Goal: Task Accomplishment & Management: Manage account settings

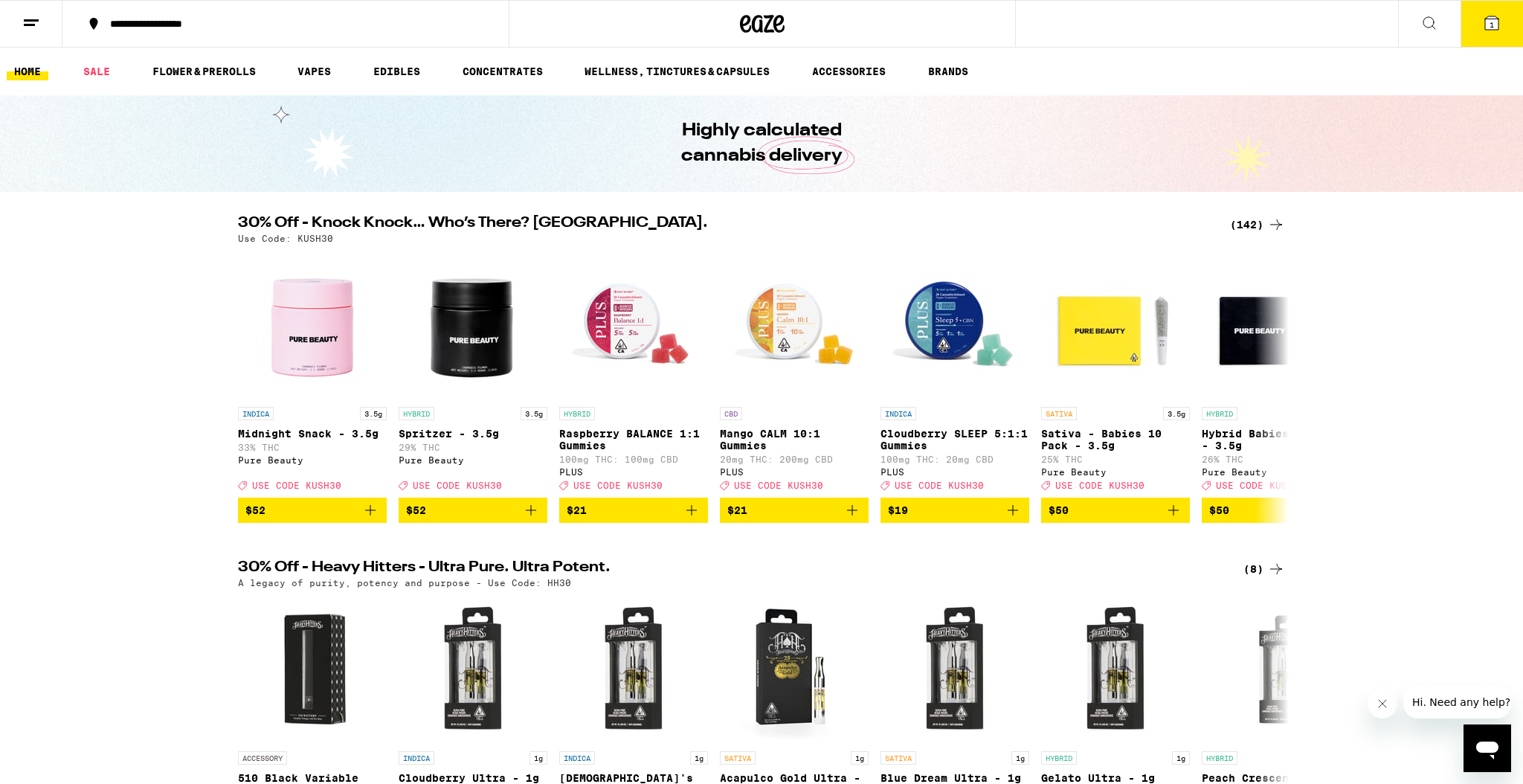
click at [47, 21] on button at bounding box center [31, 24] width 63 height 46
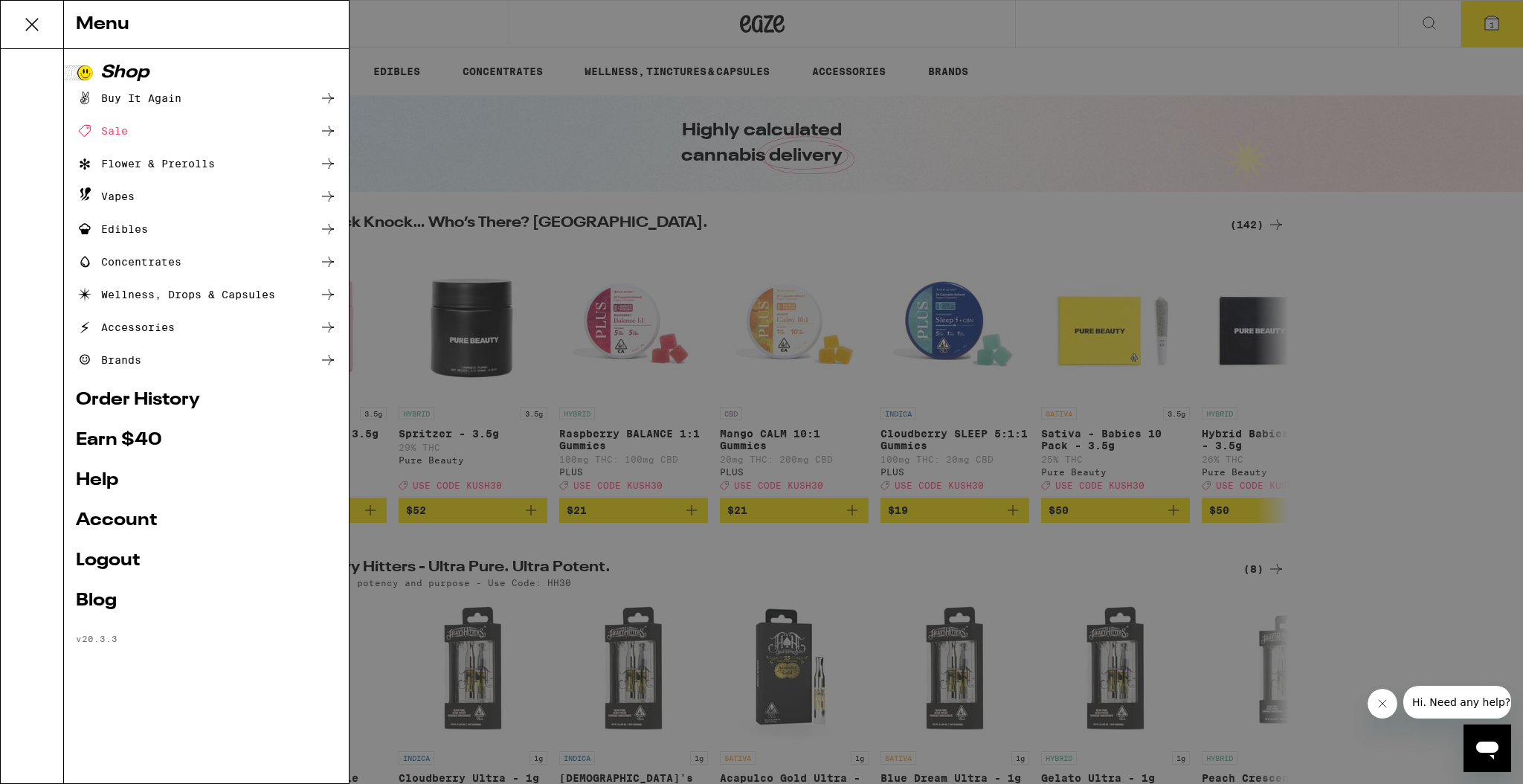
click at [137, 517] on link "Account" at bounding box center [207, 520] width 261 height 18
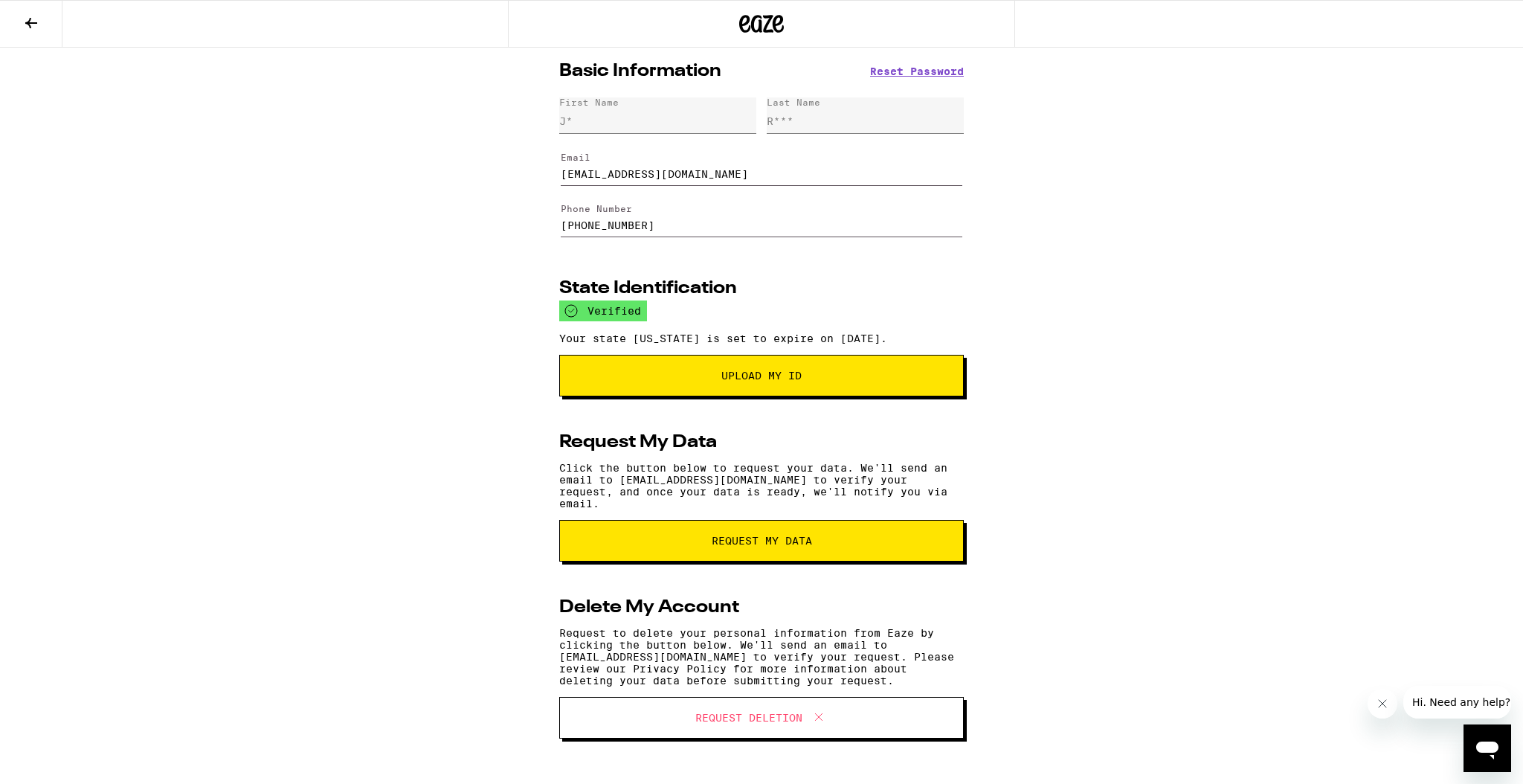
click at [35, 15] on icon at bounding box center [31, 23] width 18 height 18
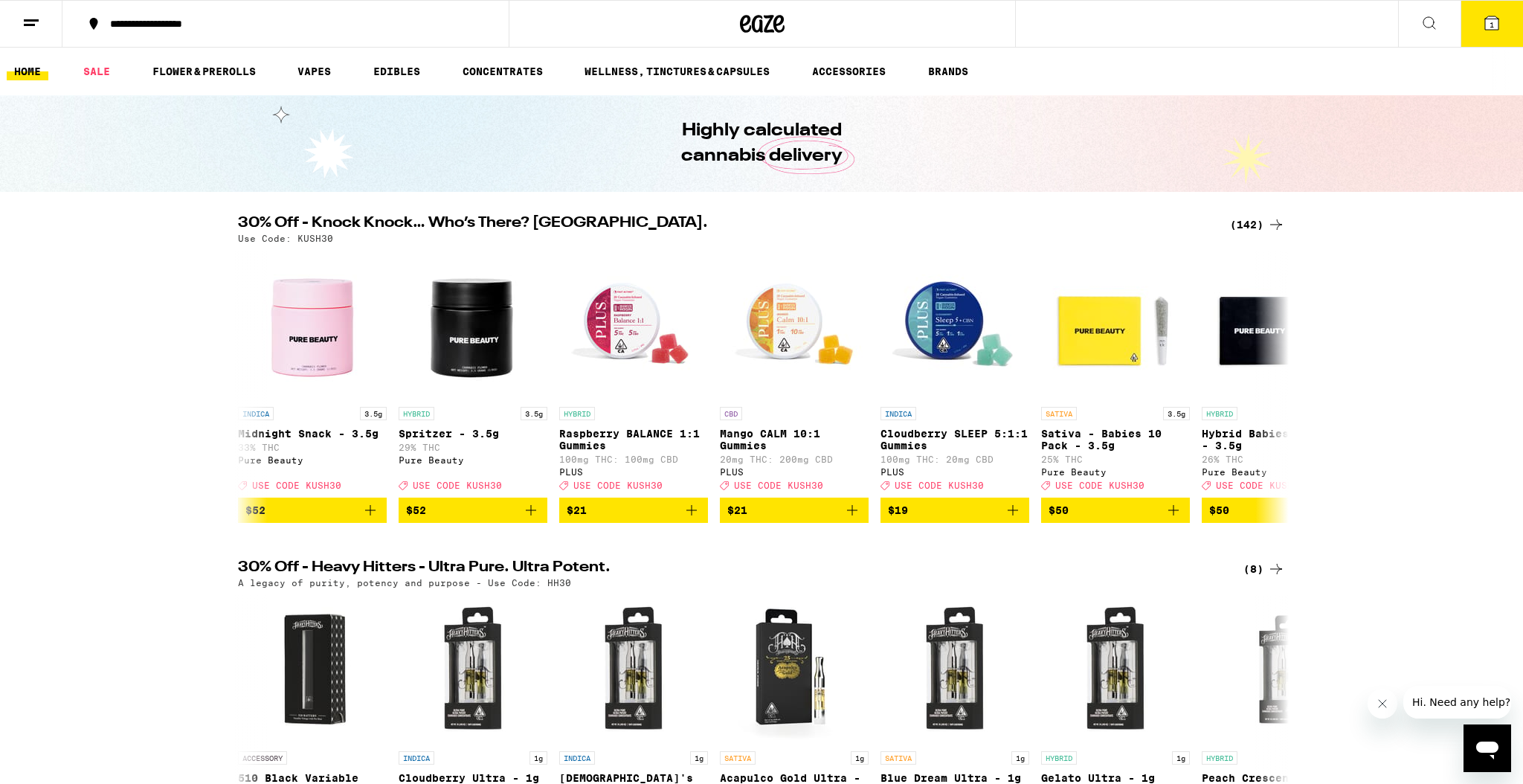
click at [35, 24] on icon at bounding box center [31, 23] width 18 height 18
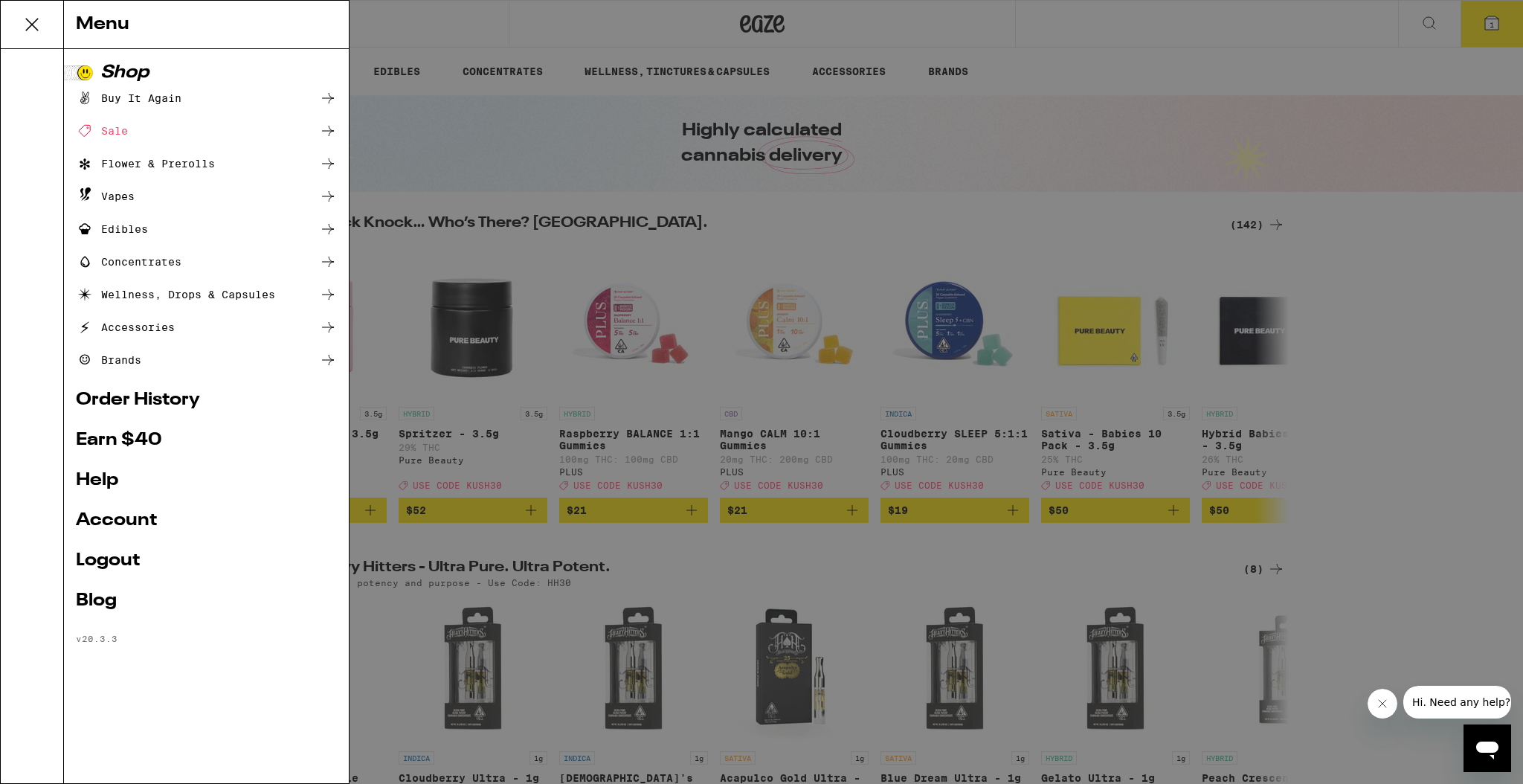
click at [107, 559] on div "Menu Shop Buy It Again Sale Flower & Prerolls Vapes Edibles Concentrates Wellne…" at bounding box center [761, 392] width 1523 height 784
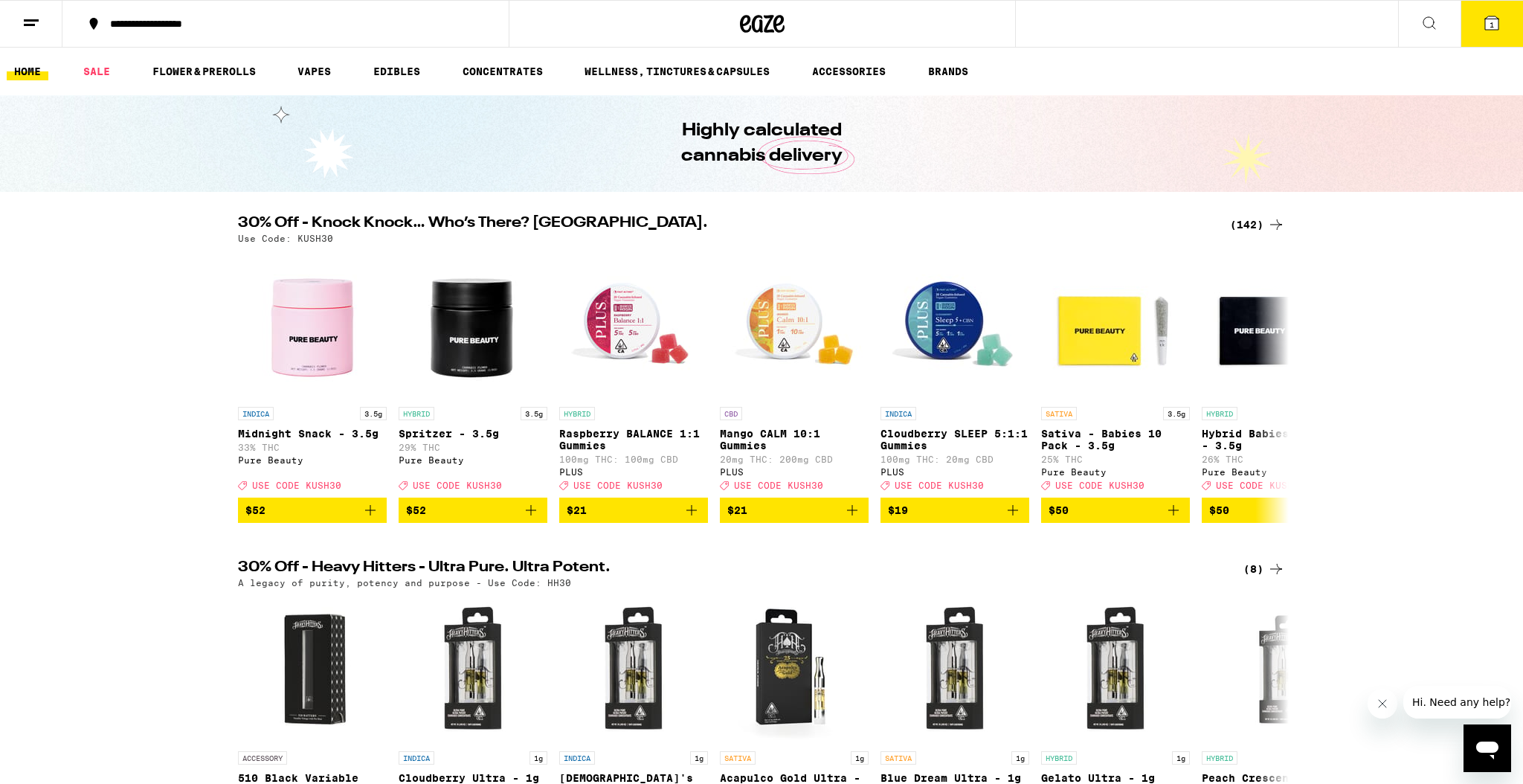
click at [20, 20] on button at bounding box center [31, 24] width 63 height 46
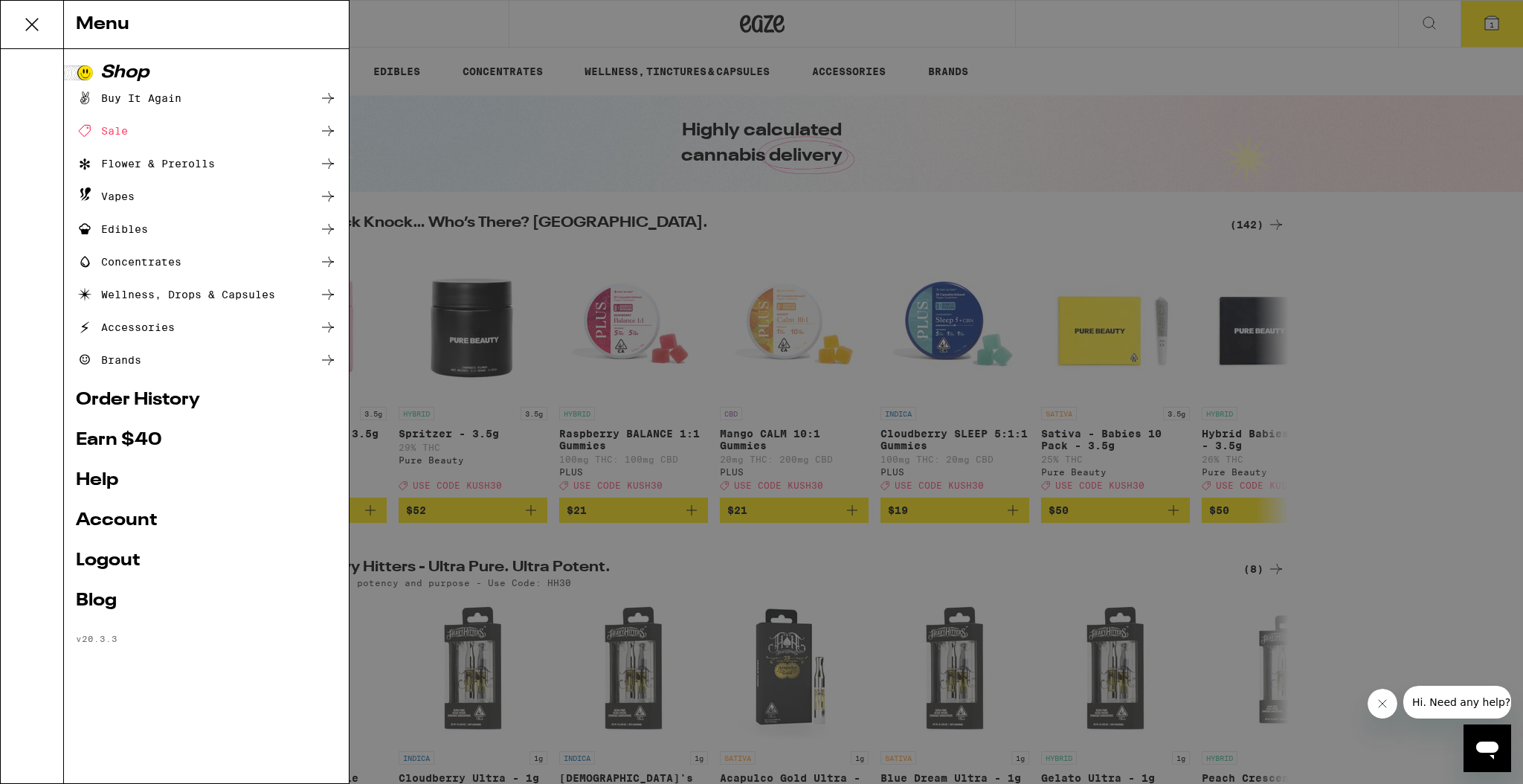
click at [147, 522] on link "Account" at bounding box center [207, 520] width 261 height 18
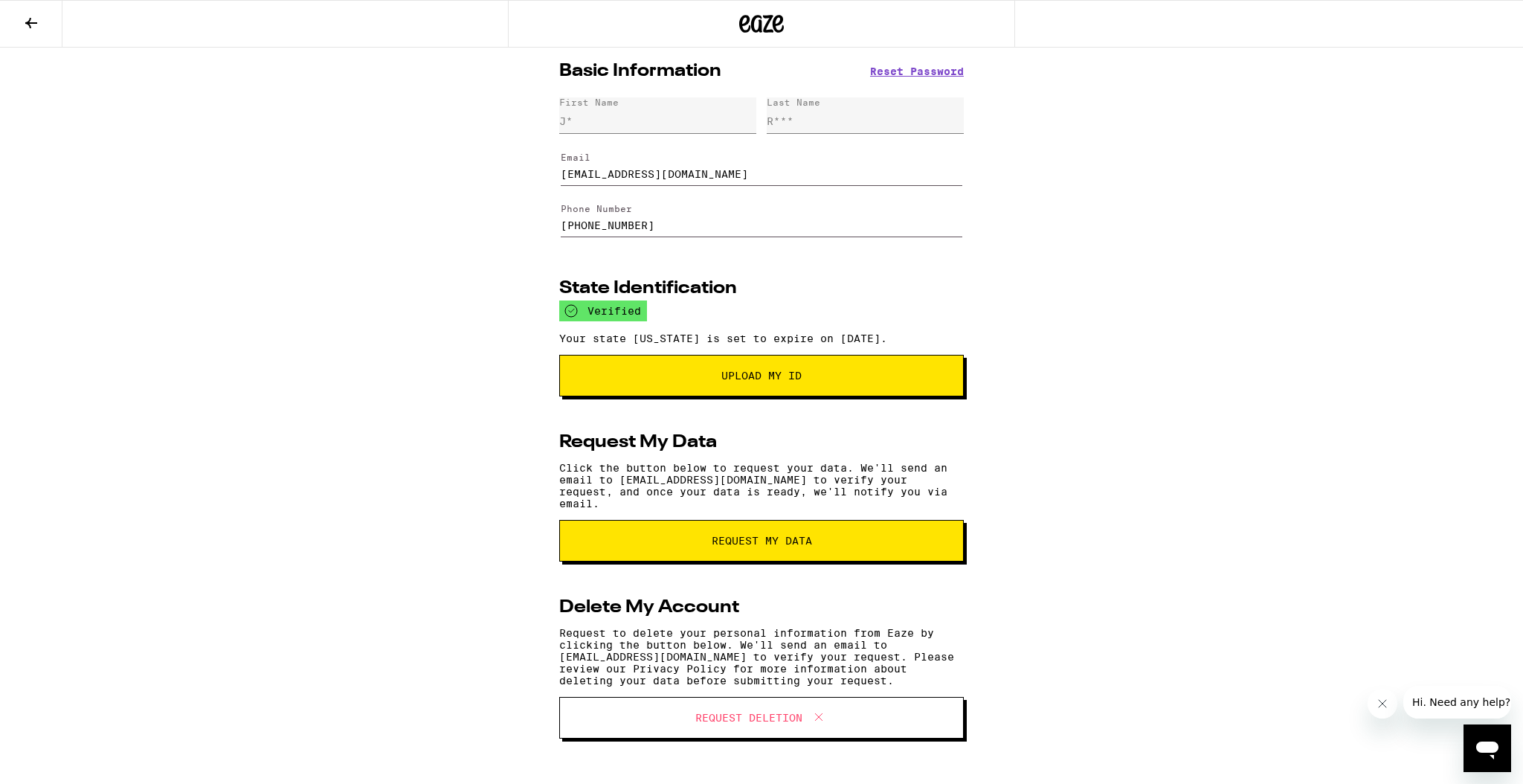
click at [29, 21] on icon at bounding box center [30, 23] width 12 height 11
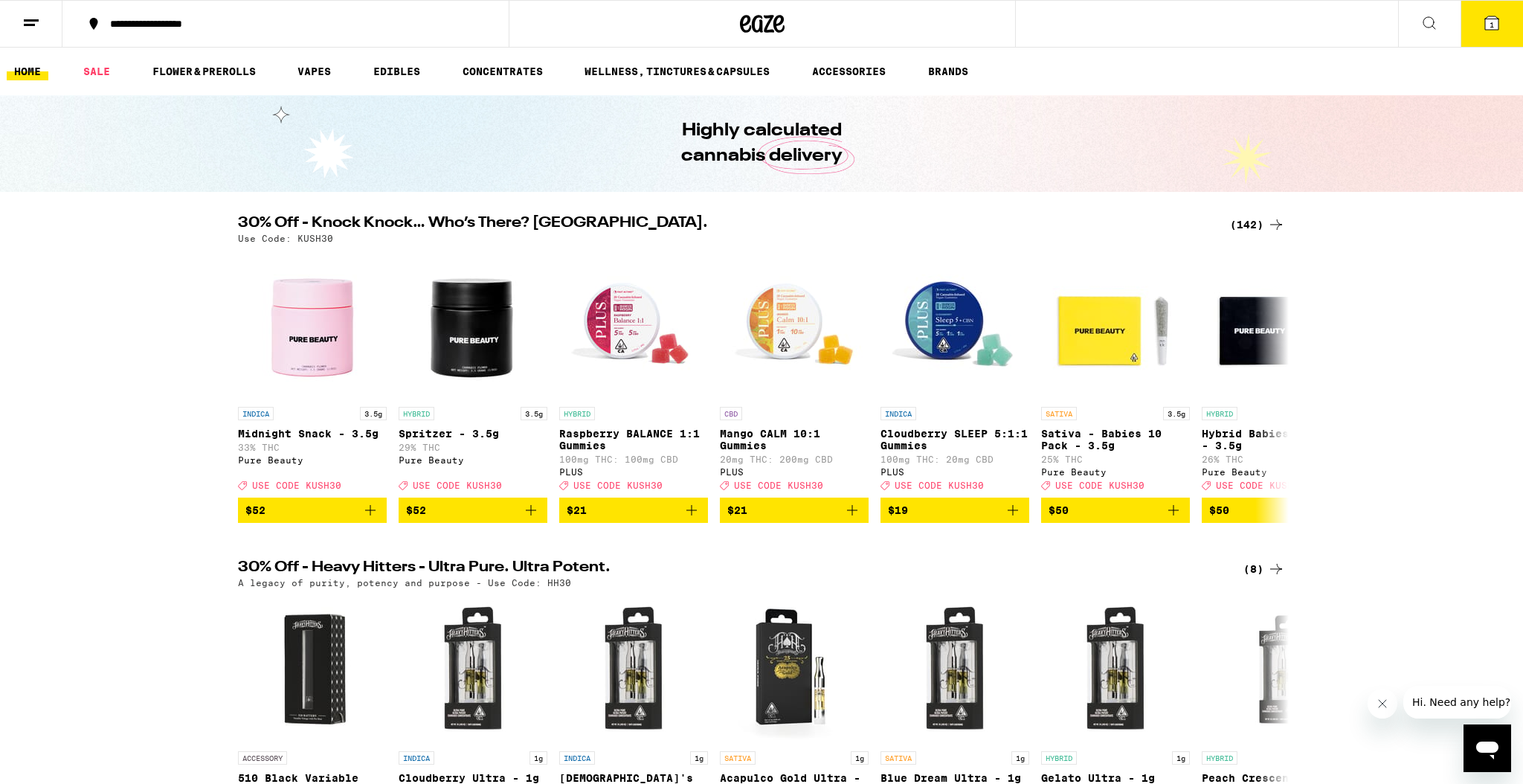
click at [30, 24] on line at bounding box center [30, 24] width 11 height 0
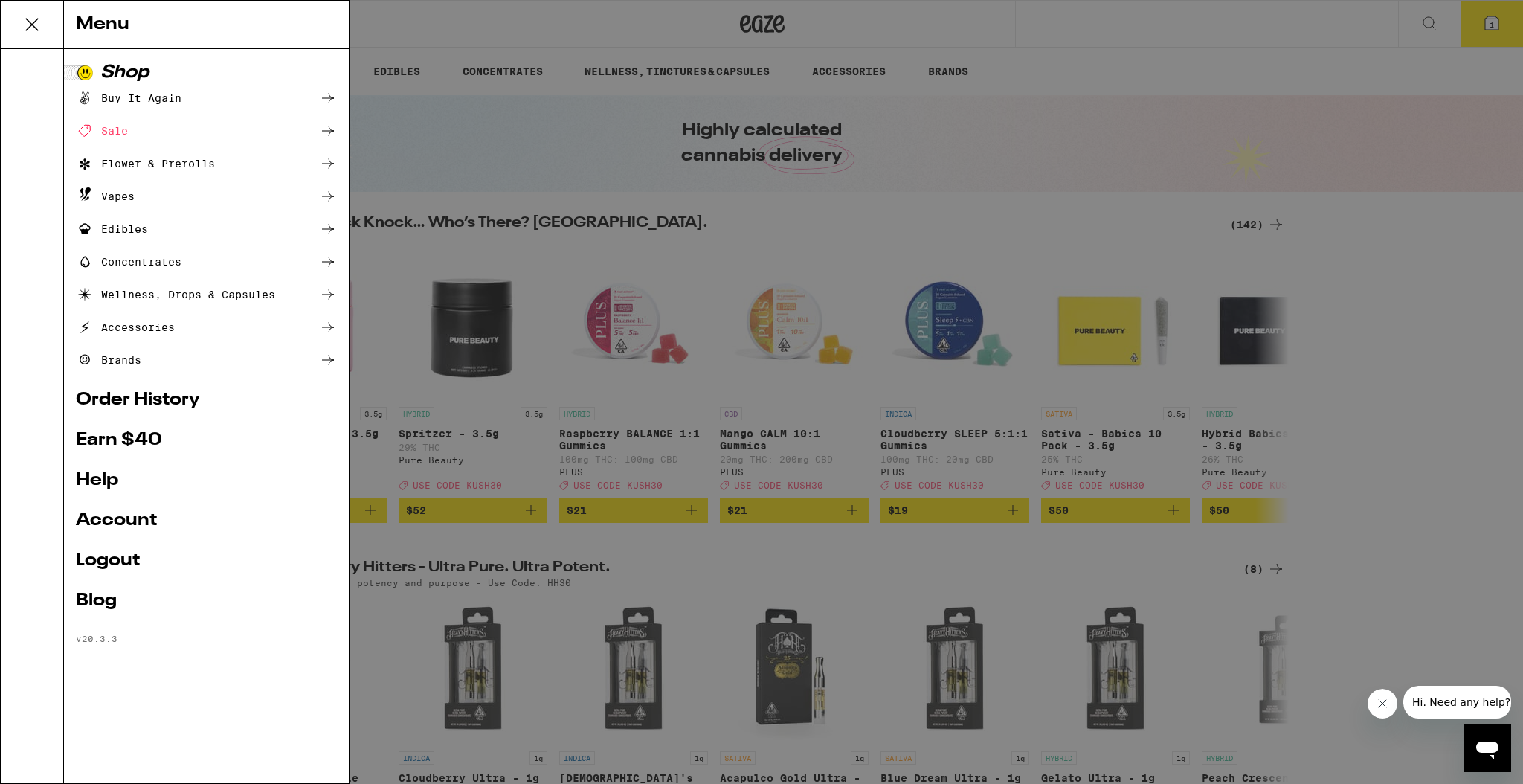
click at [109, 562] on link "Logout" at bounding box center [207, 561] width 261 height 18
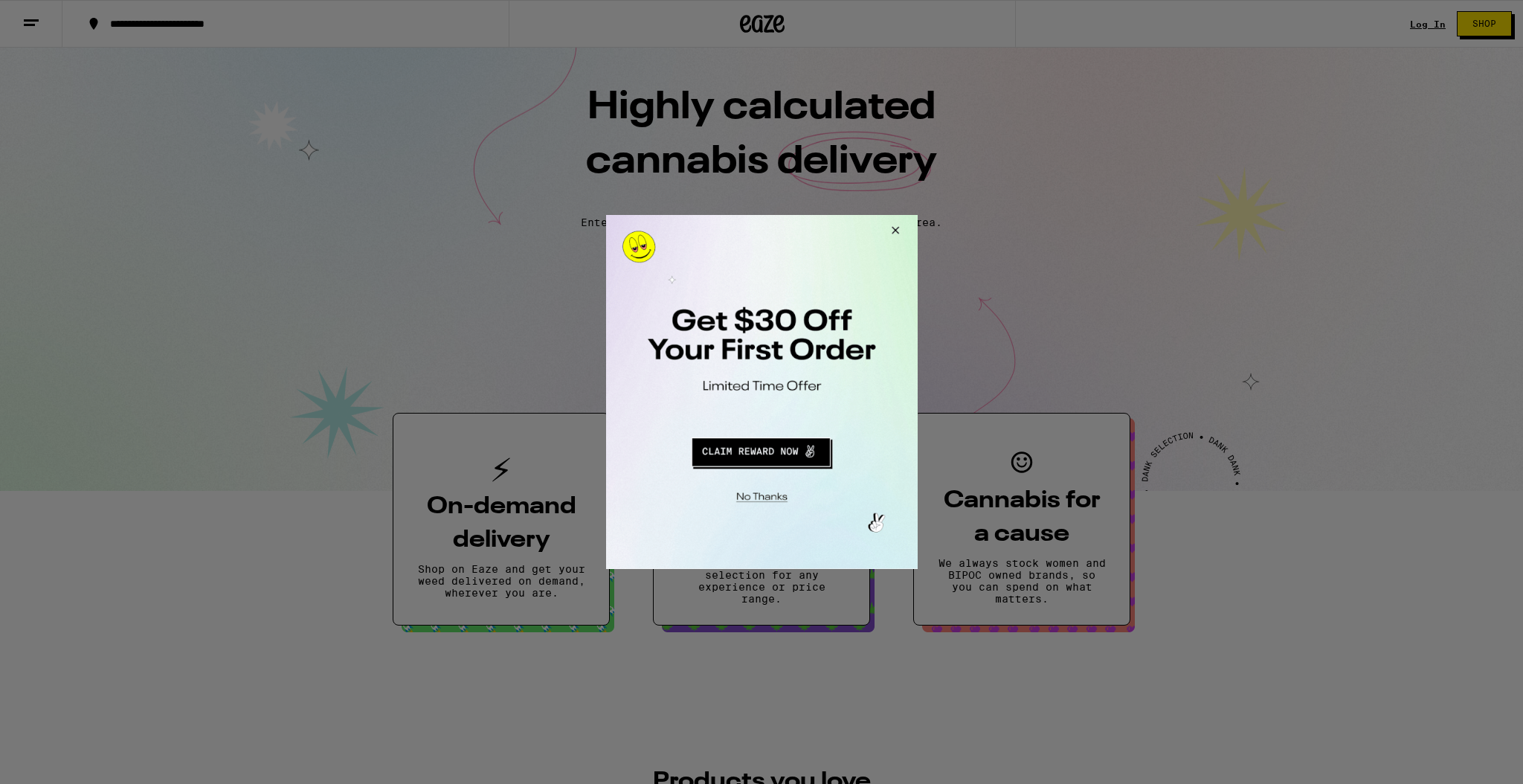
click at [1093, 110] on div at bounding box center [761, 392] width 1523 height 784
click at [903, 225] on button "Close Modal" at bounding box center [892, 232] width 40 height 36
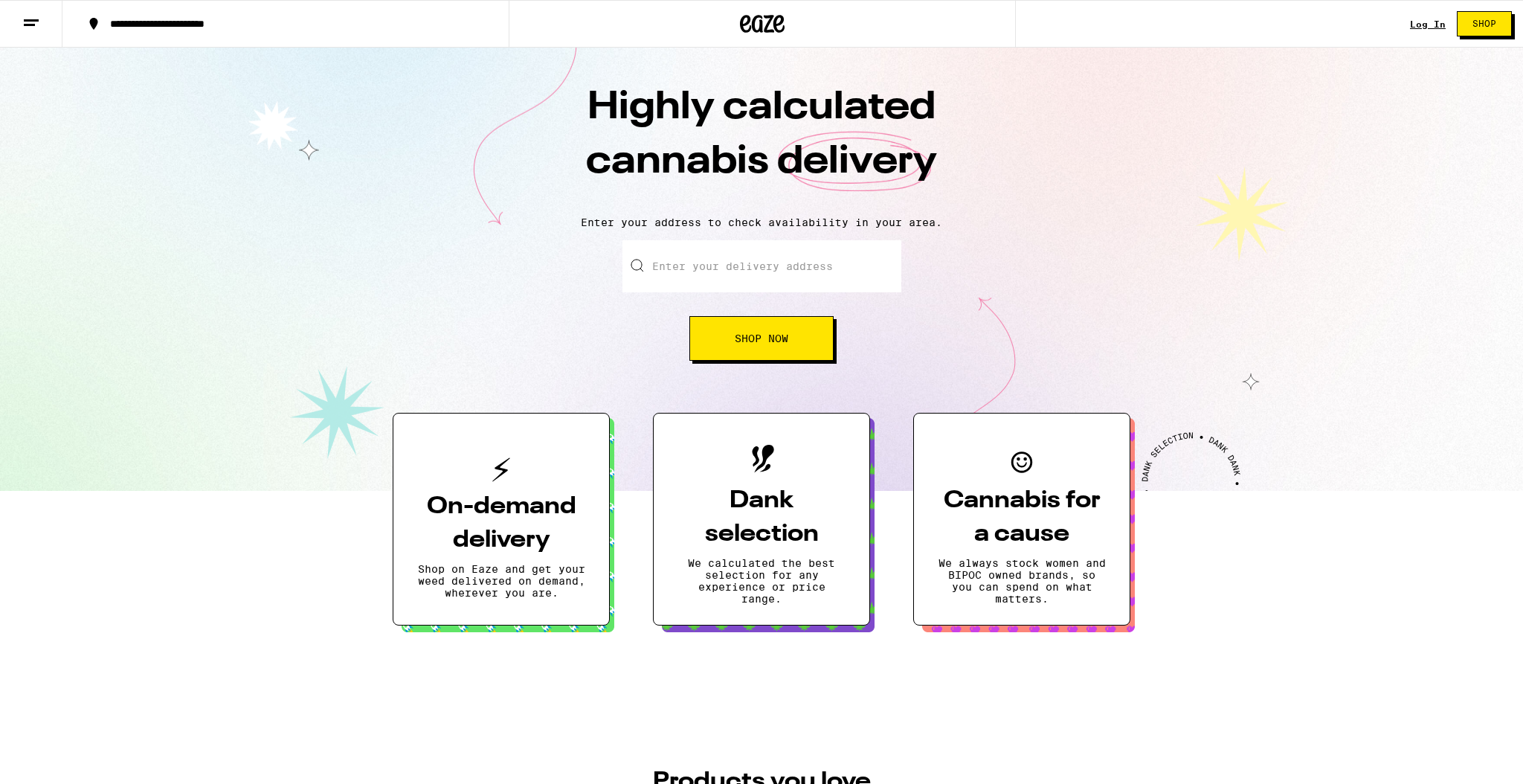
click at [1434, 23] on link "Log In" at bounding box center [1428, 24] width 36 height 10
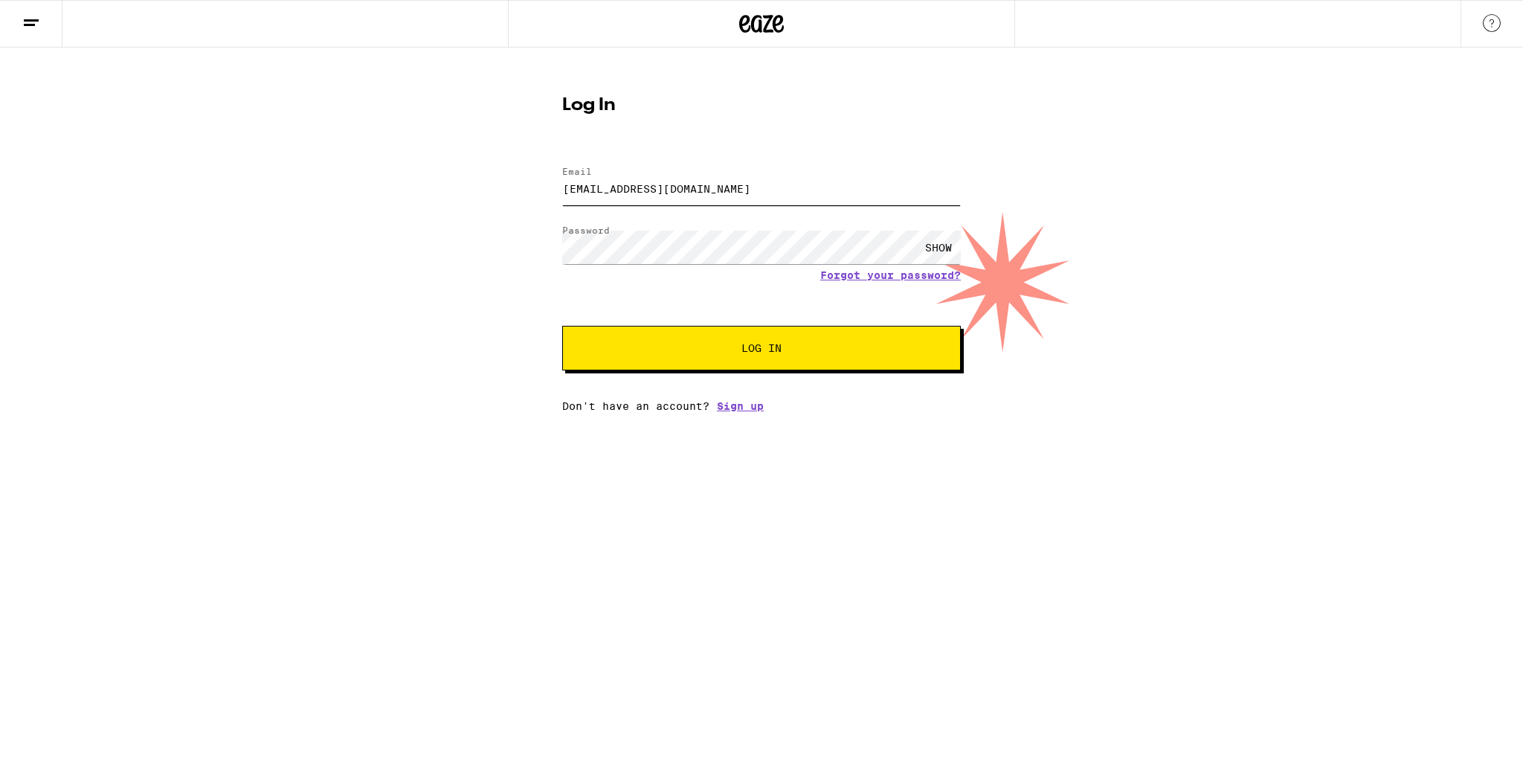
click at [651, 191] on input "[EMAIL_ADDRESS][DOMAIN_NAME]" at bounding box center [762, 188] width 399 height 33
type input "[EMAIL_ADDRESS][DOMAIN_NAME]"
click at [749, 352] on span "Log In" at bounding box center [761, 348] width 40 height 11
